Goal: Find contact information: Obtain details needed to contact an individual or organization

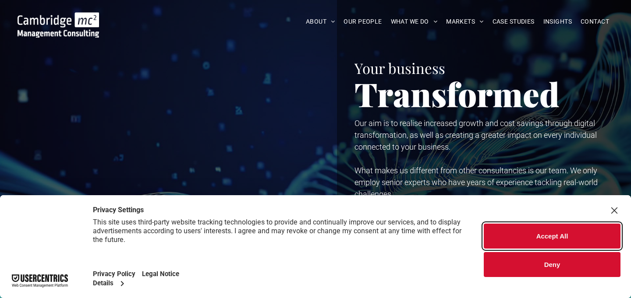
click at [551, 238] on button "Accept All" at bounding box center [551, 236] width 137 height 25
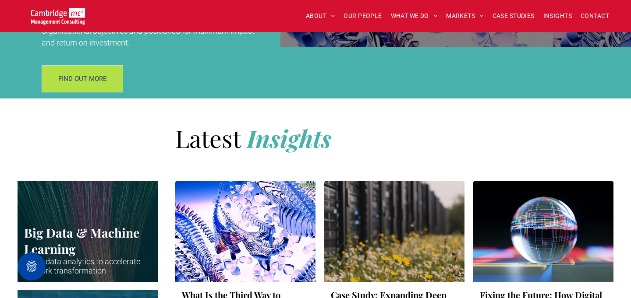
scroll to position [1273, 0]
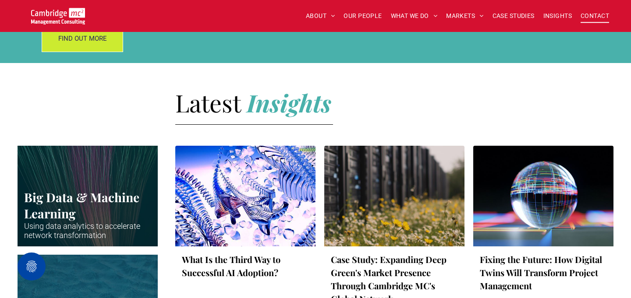
click at [595, 17] on span "CONTACT" at bounding box center [594, 16] width 28 height 14
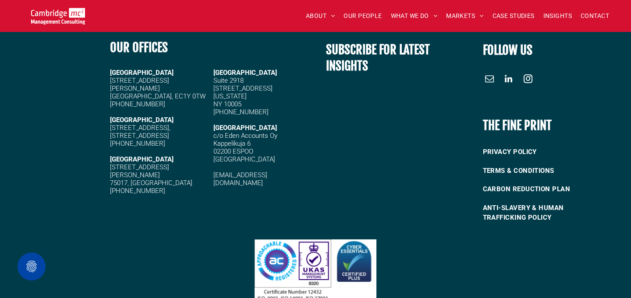
scroll to position [927, 0]
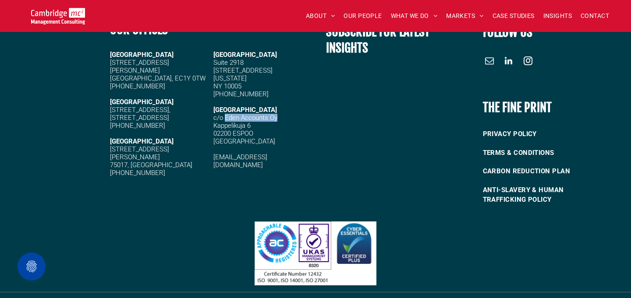
drag, startPoint x: 278, startPoint y: 109, endPoint x: 225, endPoint y: 109, distance: 53.4
click at [224, 114] on h5 "c/o Eden Accounts Oy Kappelikuja 6 02200 ESPOO [GEOGRAPHIC_DATA]" at bounding box center [261, 130] width 97 height 32
copy span "Eden Accounts Oy"
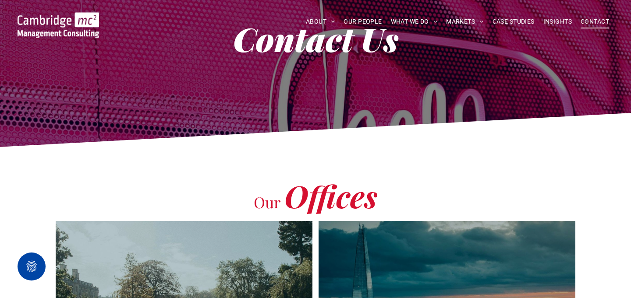
scroll to position [0, 0]
